Goal: Transaction & Acquisition: Purchase product/service

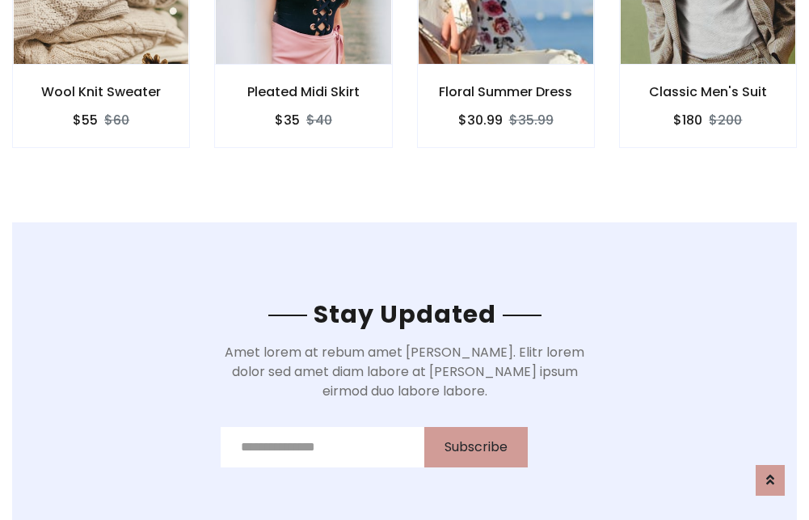
scroll to position [2434, 0]
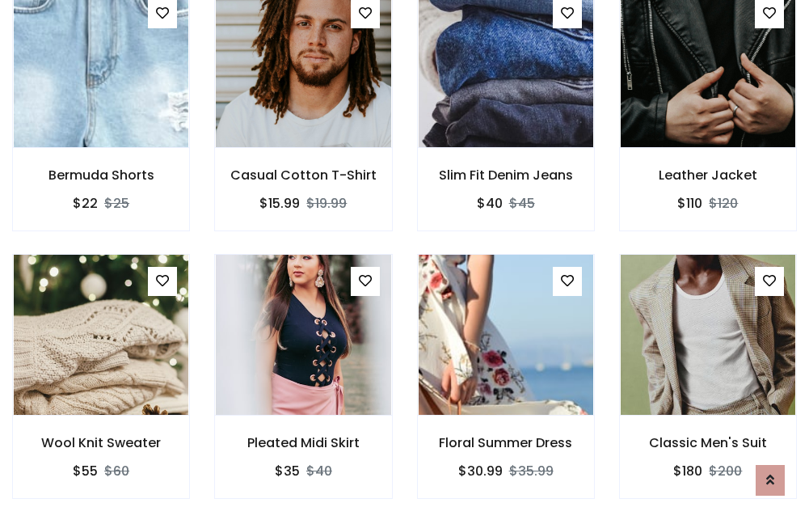
click at [405, 259] on div "Floral Summer Dress $30.99 $35.99" at bounding box center [506, 387] width 202 height 267
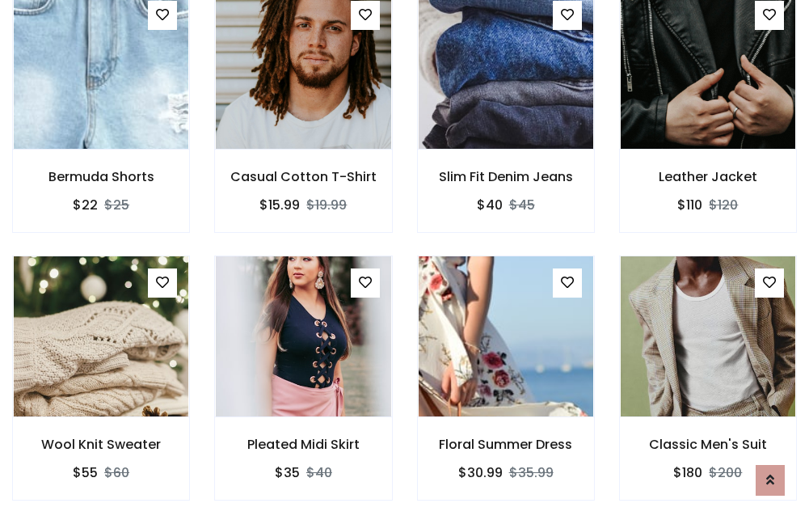
click at [405, 259] on div "Floral Summer Dress $30.99 $35.99" at bounding box center [506, 388] width 202 height 267
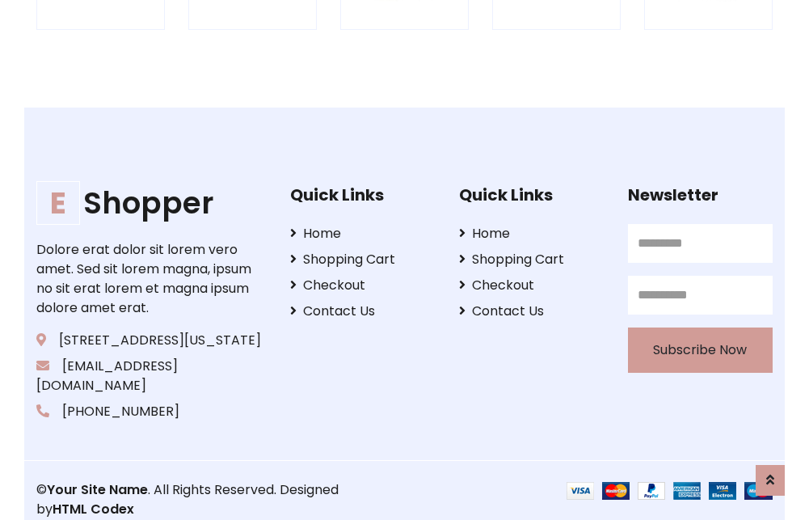
scroll to position [3076, 0]
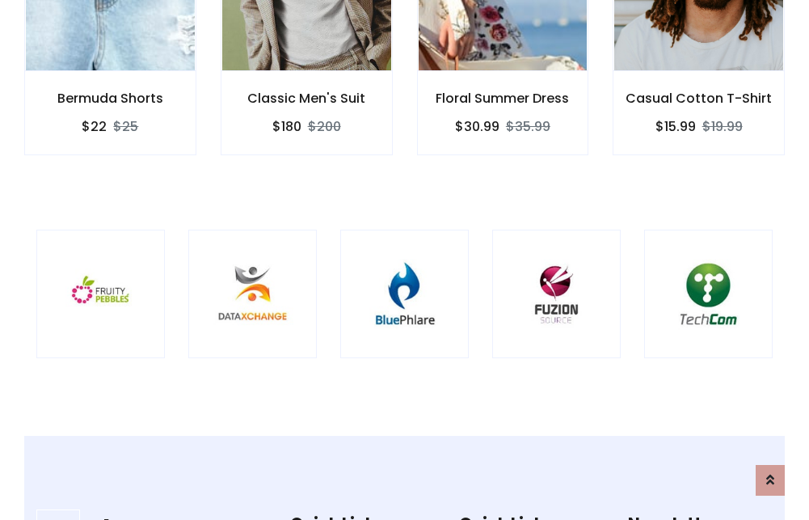
click at [404, 259] on img at bounding box center [404, 294] width 88 height 88
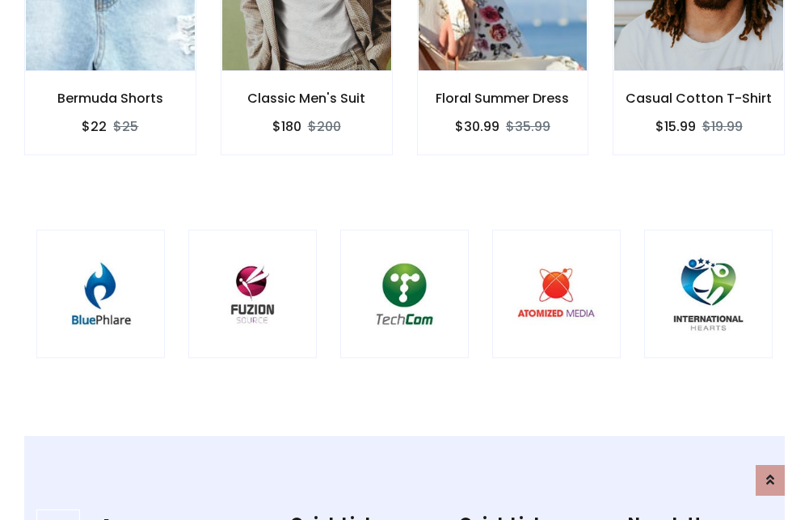
click at [404, 259] on img at bounding box center [404, 294] width 88 height 88
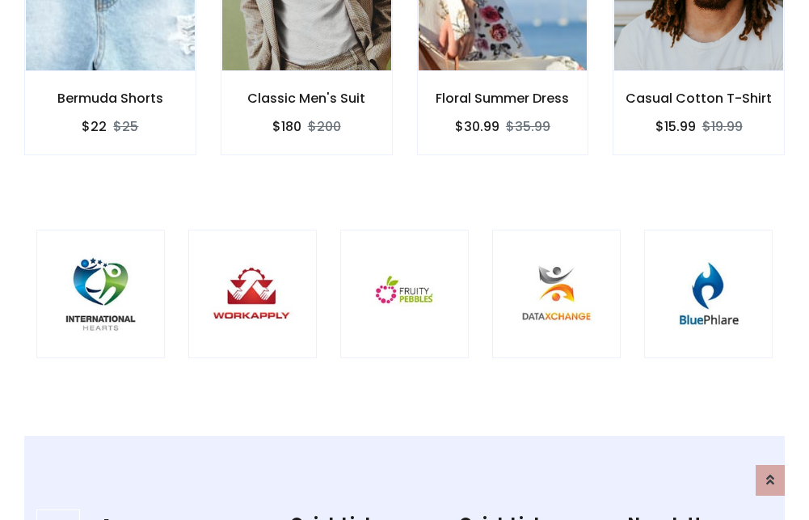
scroll to position [0, 0]
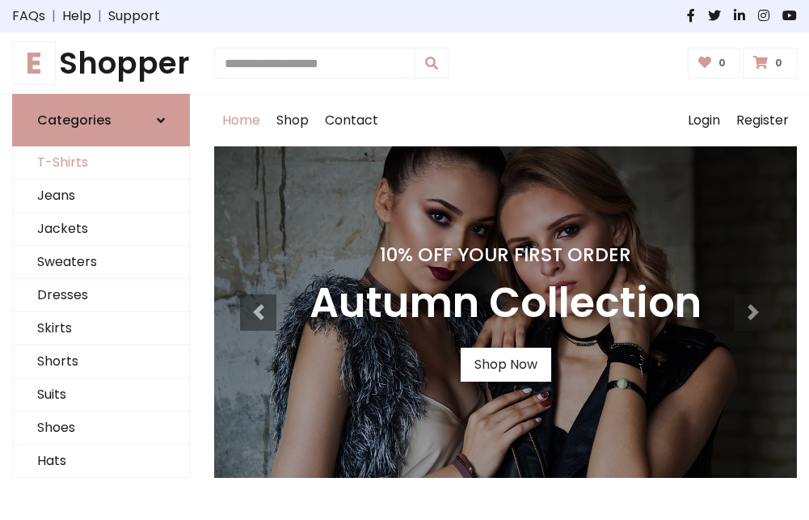
click at [101, 163] on link "T-Shirts" at bounding box center [101, 162] width 176 height 33
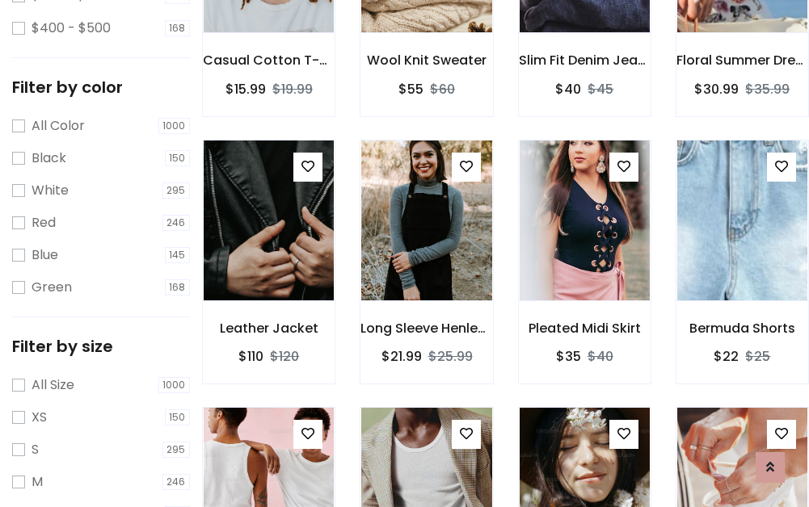
scroll to position [566, 0]
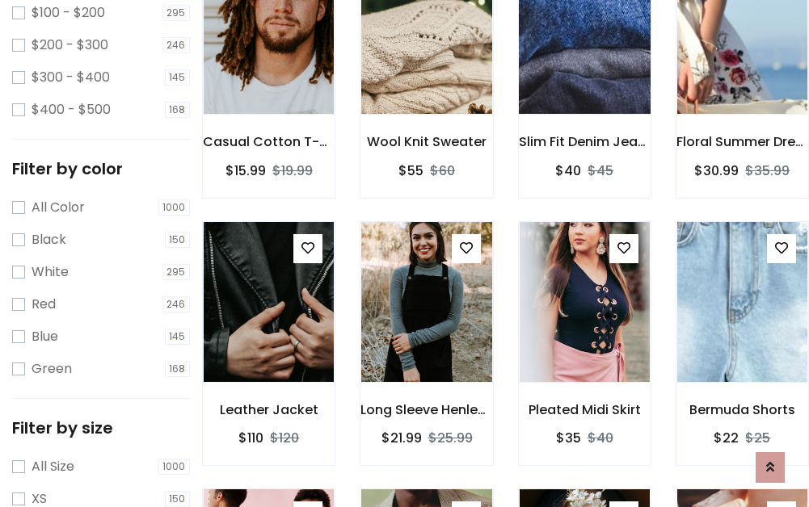
click at [584, 57] on img at bounding box center [585, 34] width 156 height 388
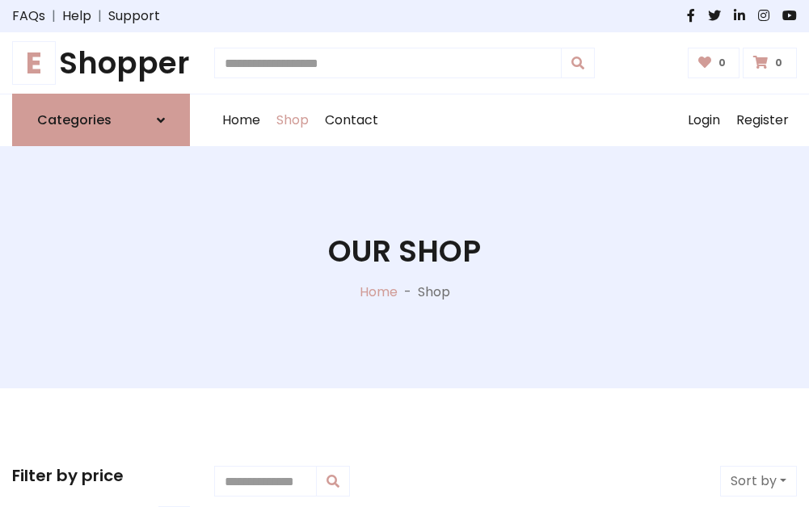
click at [101, 63] on h1 "E Shopper" at bounding box center [101, 63] width 178 height 36
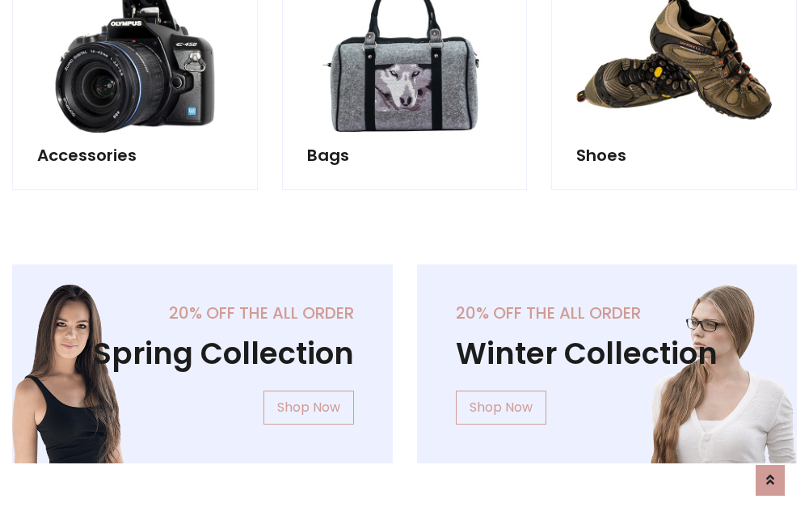
scroll to position [1570, 0]
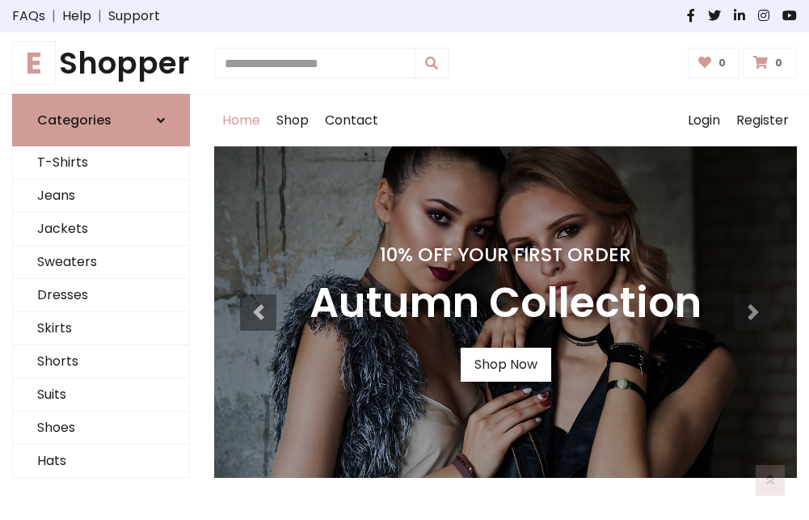
scroll to position [530, 0]
